Goal: Information Seeking & Learning: Learn about a topic

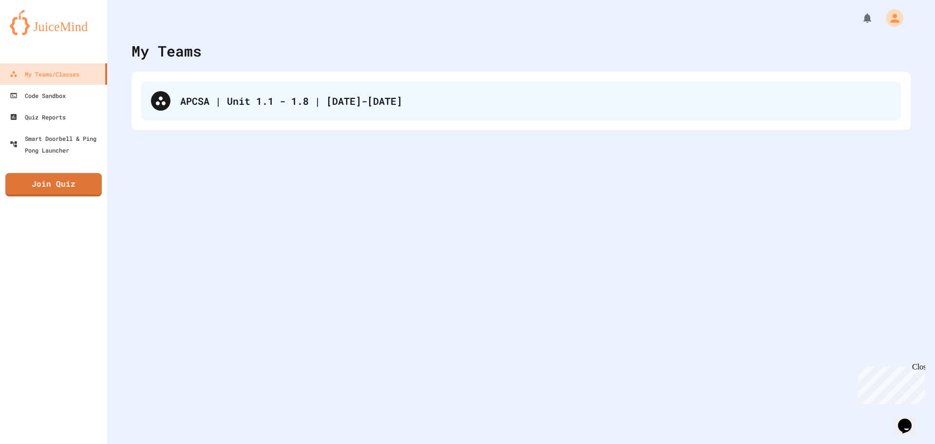
click at [268, 107] on div "APCSA | Unit 1.1 - 1.8 | [DATE]-[DATE]" at bounding box center [535, 101] width 711 height 15
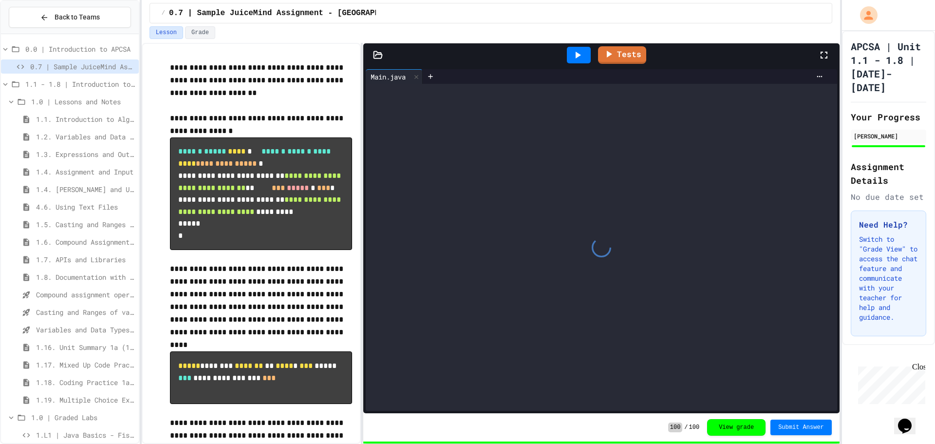
scroll to position [115, 0]
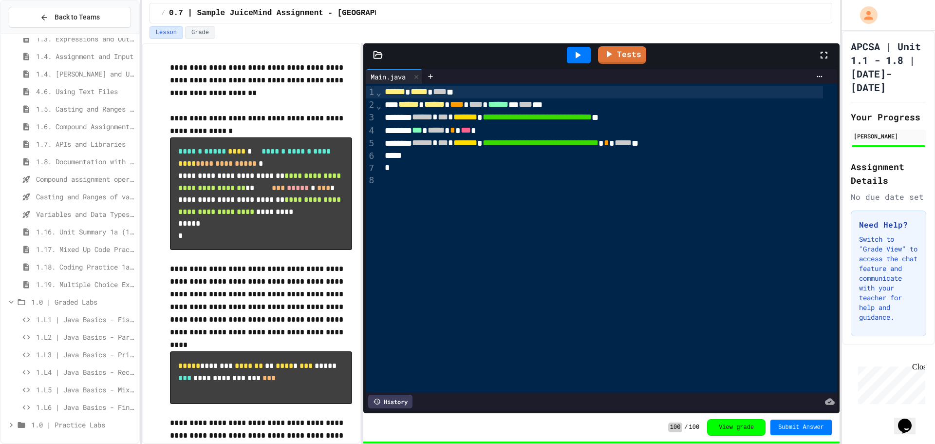
click at [74, 356] on span "1.L3 | Java Basics - Printing Code Lab" at bounding box center [85, 354] width 99 height 10
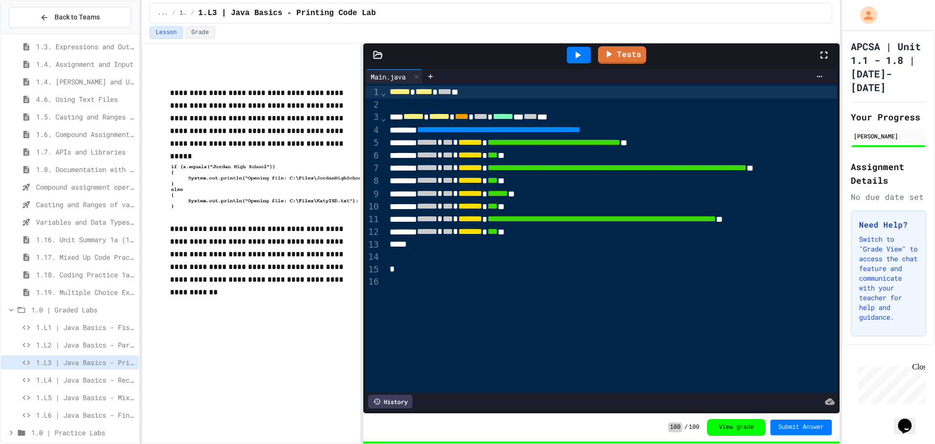
click at [76, 381] on span "1.L4 | Java Basics - Rectangle Lab" at bounding box center [85, 380] width 99 height 10
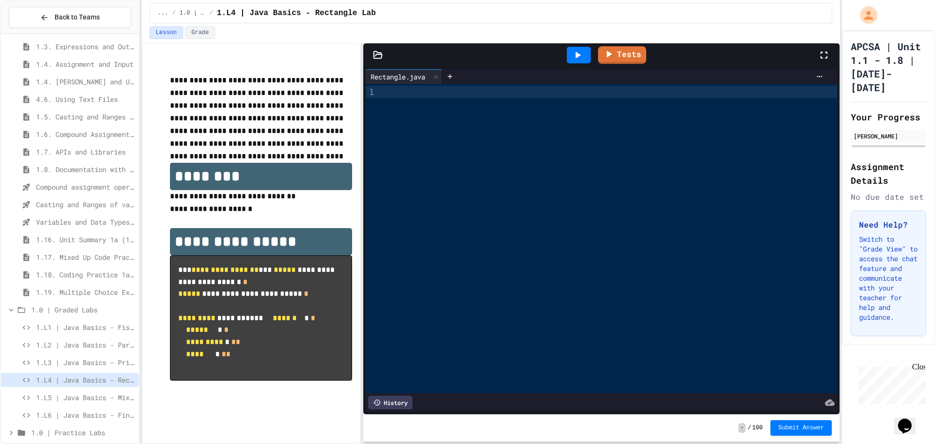
click at [48, 218] on span "Variables and Data Types - Quiz" at bounding box center [85, 222] width 99 height 10
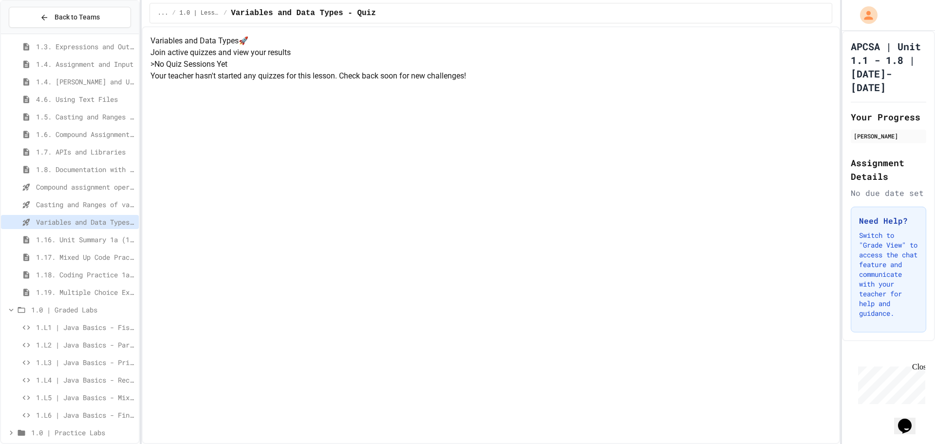
click at [82, 164] on span "1.8. Documentation with Comments and Preconditions" at bounding box center [85, 169] width 99 height 10
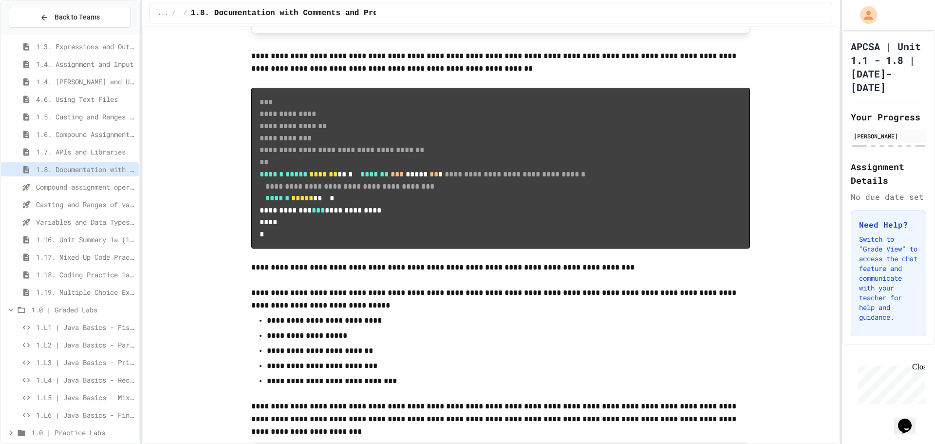
scroll to position [682, 0]
